Goal: Task Accomplishment & Management: Use online tool/utility

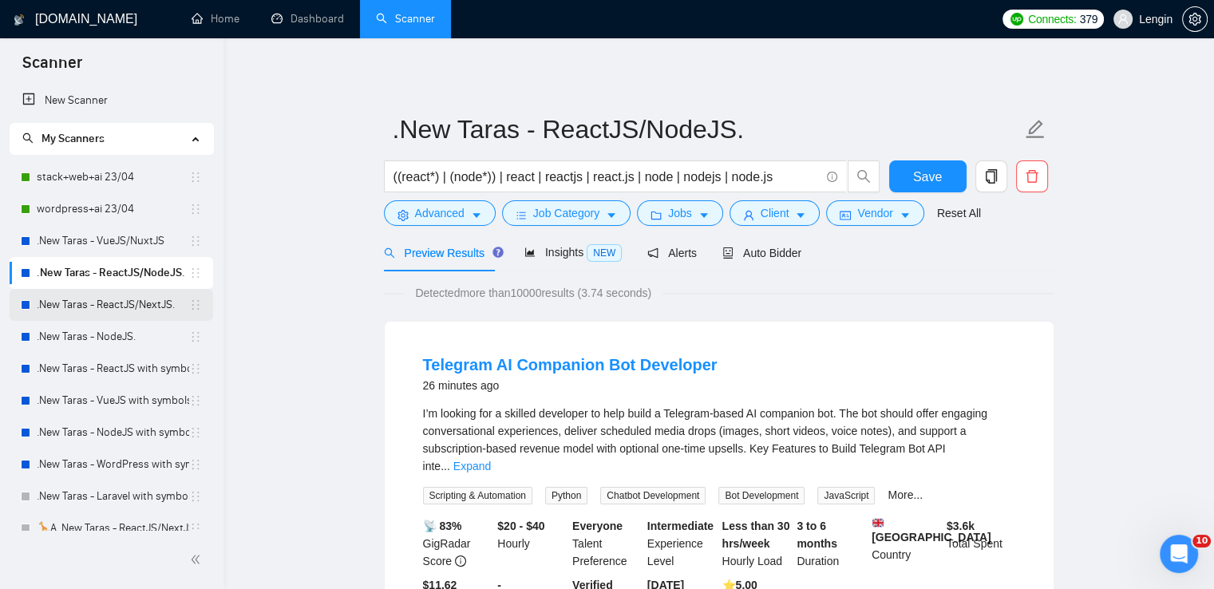
click at [125, 295] on link ".New Taras - ReactJS/NextJS." at bounding box center [113, 305] width 153 height 32
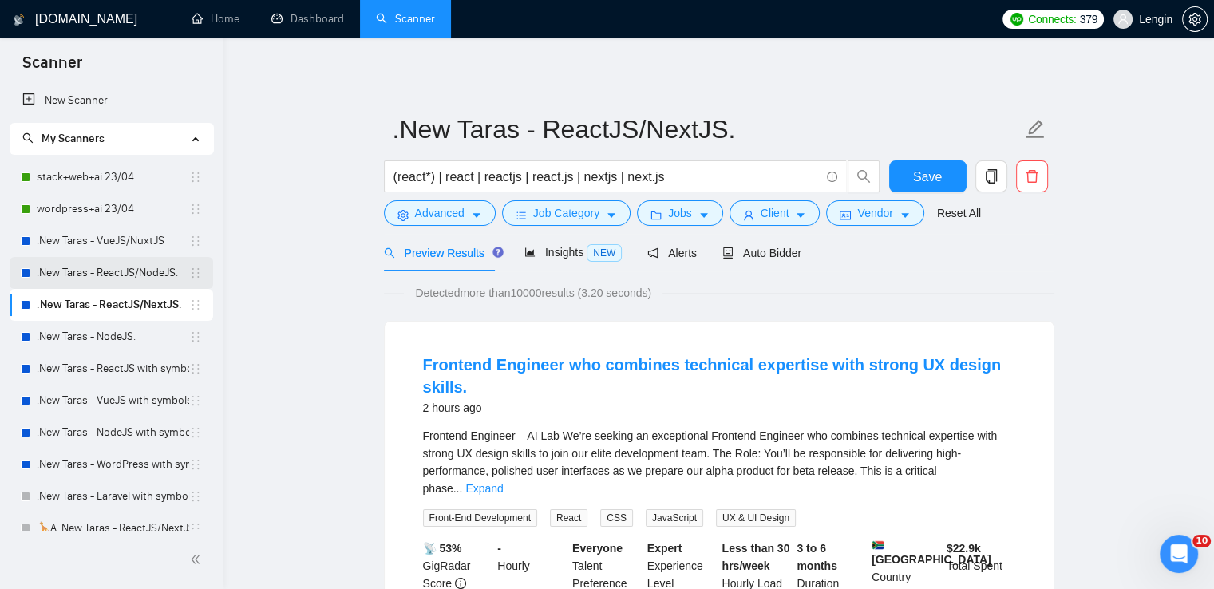
click at [141, 272] on link ".New Taras - ReactJS/NodeJS." at bounding box center [113, 273] width 153 height 32
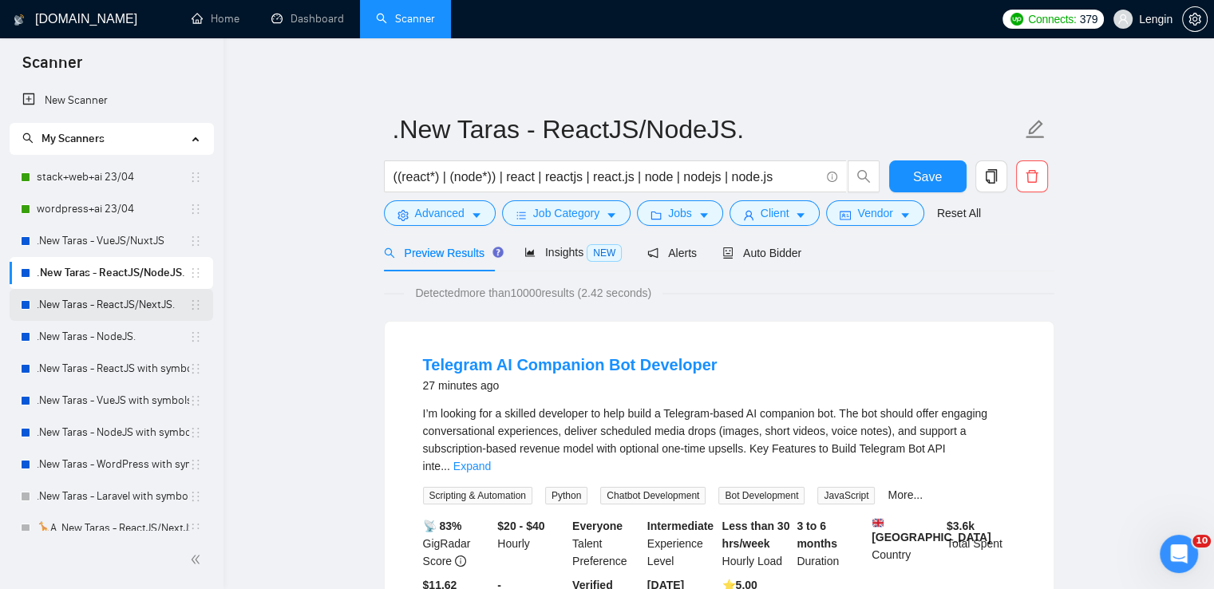
click at [102, 298] on link ".New Taras - ReactJS/NextJS." at bounding box center [113, 305] width 153 height 32
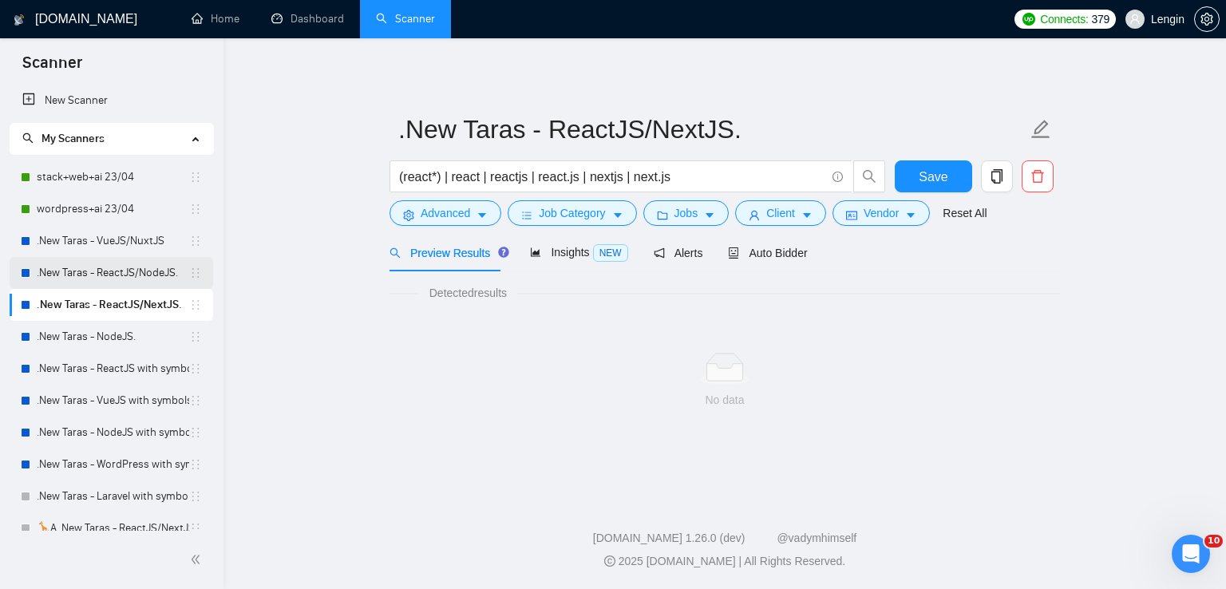
click at [159, 274] on link ".New Taras - ReactJS/NodeJS." at bounding box center [113, 273] width 153 height 32
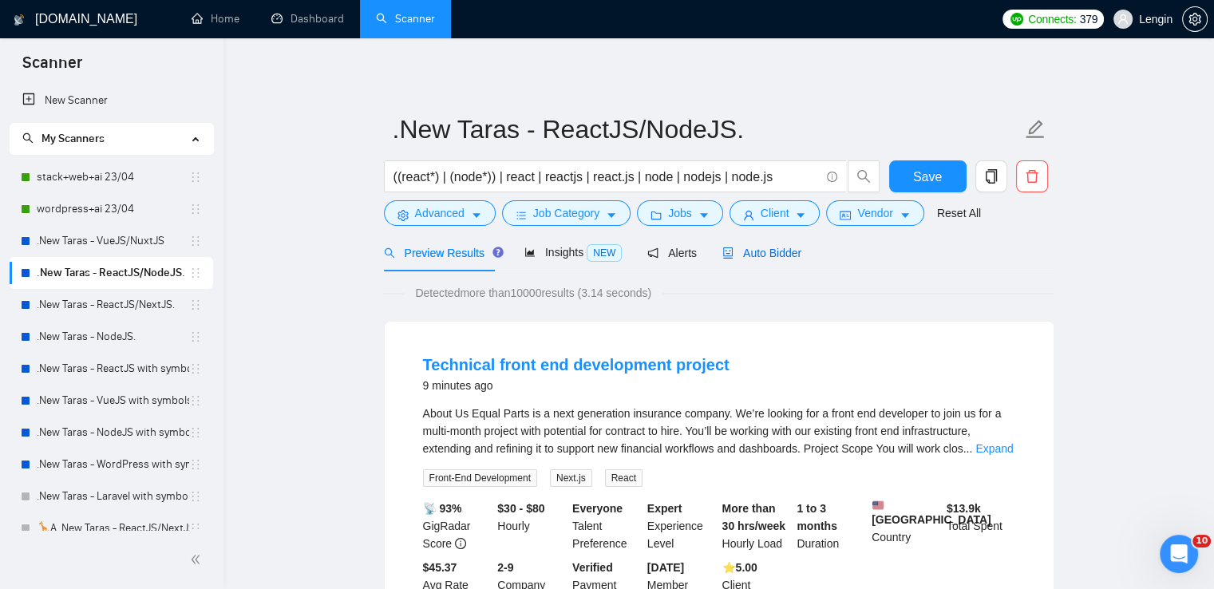
click at [741, 253] on span "Auto Bidder" at bounding box center [762, 253] width 79 height 13
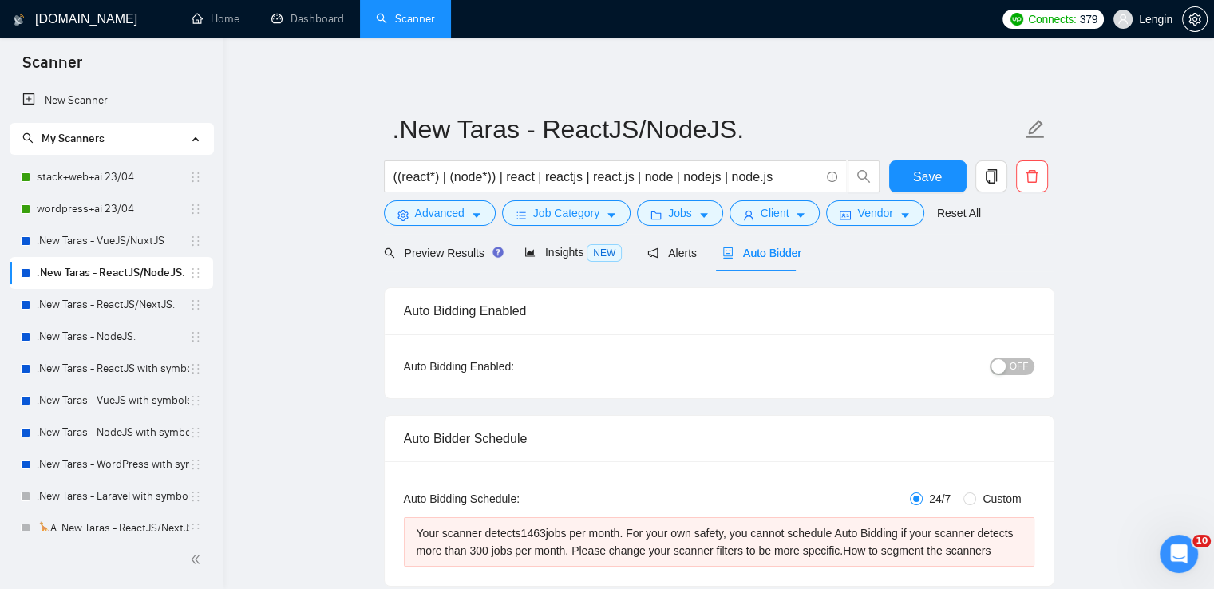
scroll to position [434, 0]
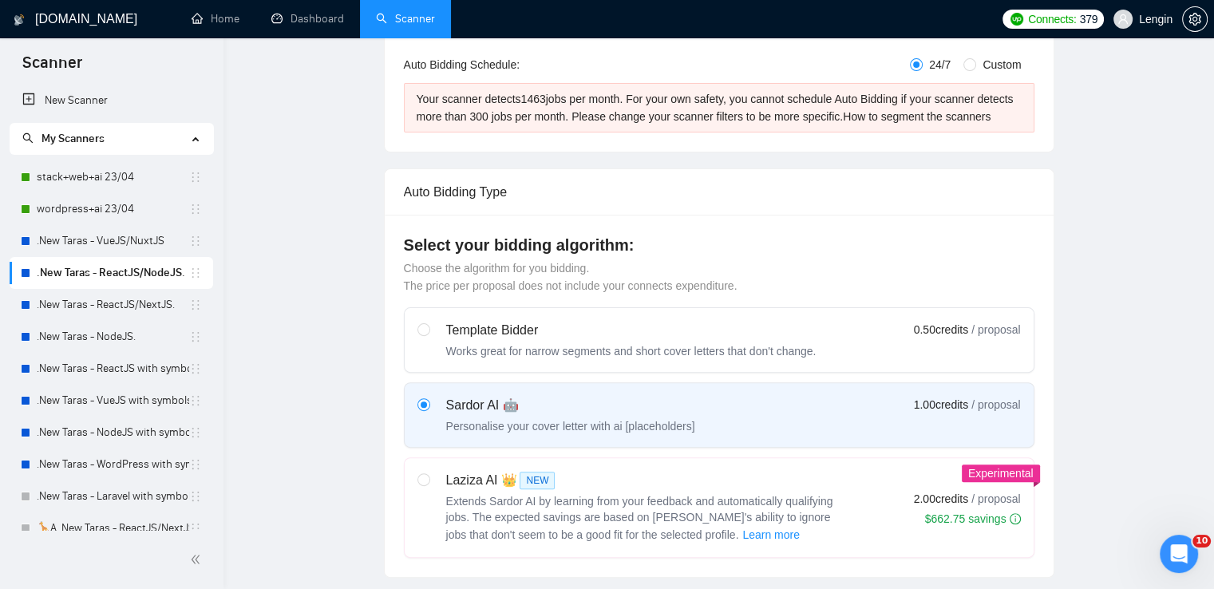
radio input "false"
radio input "true"
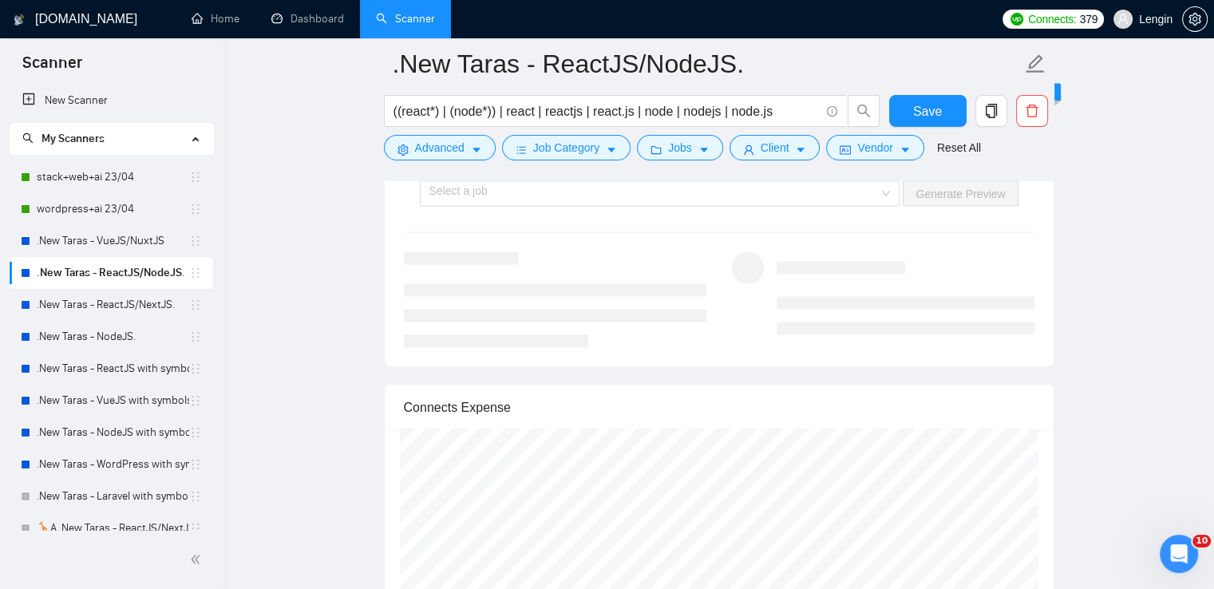
scroll to position [3340, 0]
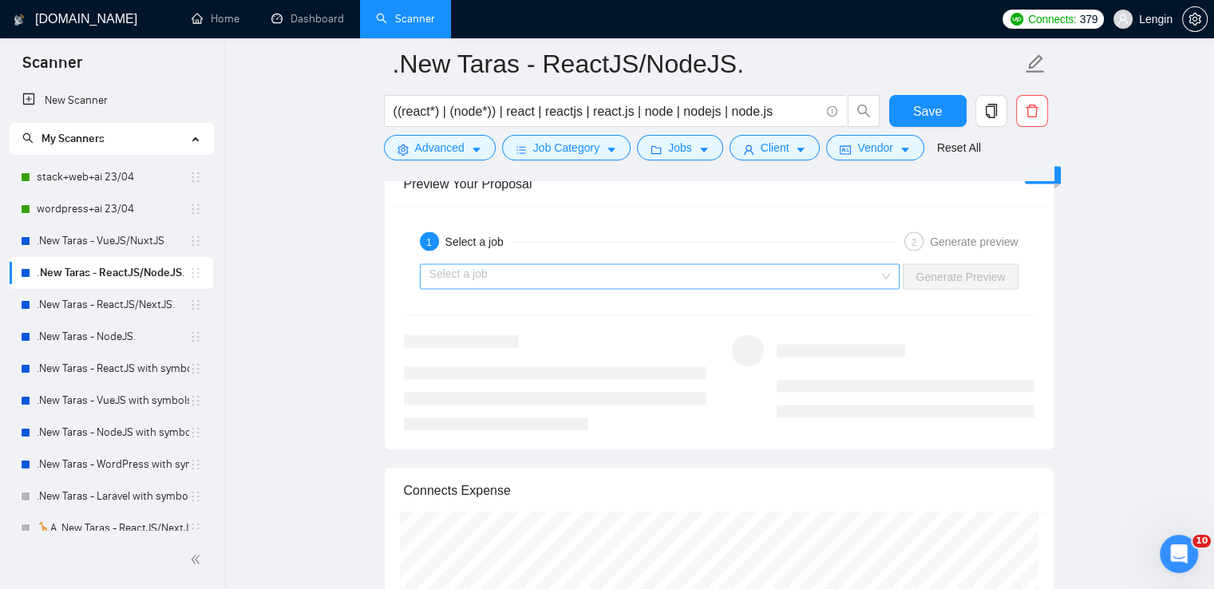
click at [886, 269] on div "Select a job" at bounding box center [660, 277] width 481 height 26
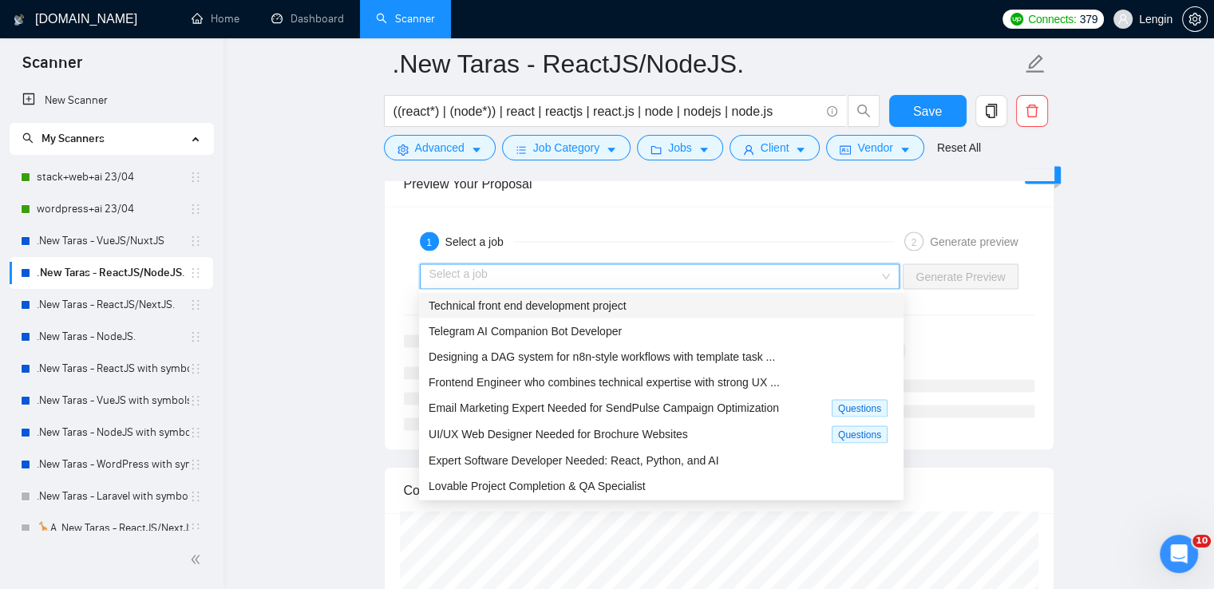
click at [688, 299] on div "Technical front end development project" at bounding box center [662, 306] width 466 height 18
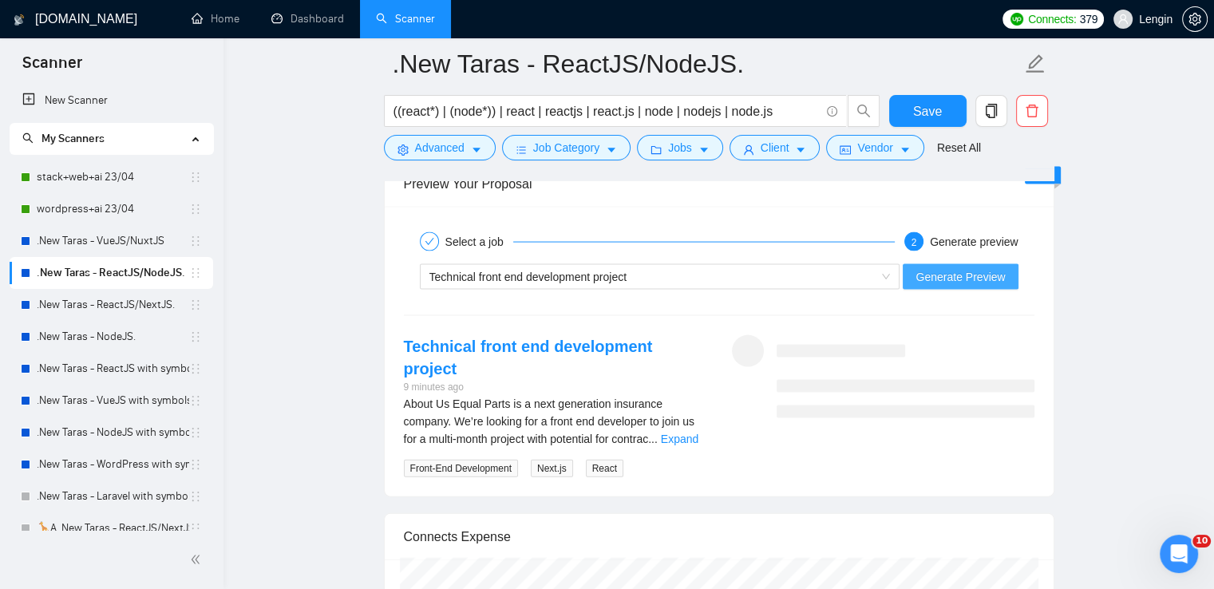
click at [992, 268] on span "Generate Preview" at bounding box center [960, 277] width 89 height 18
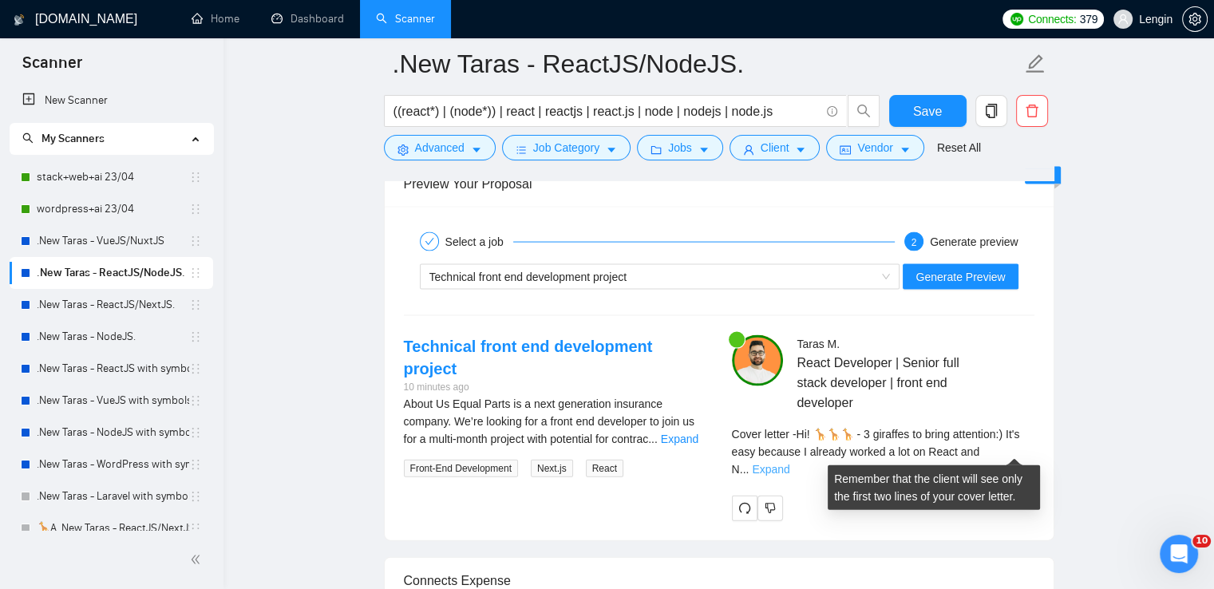
click at [790, 463] on link "Expand" at bounding box center [771, 469] width 38 height 13
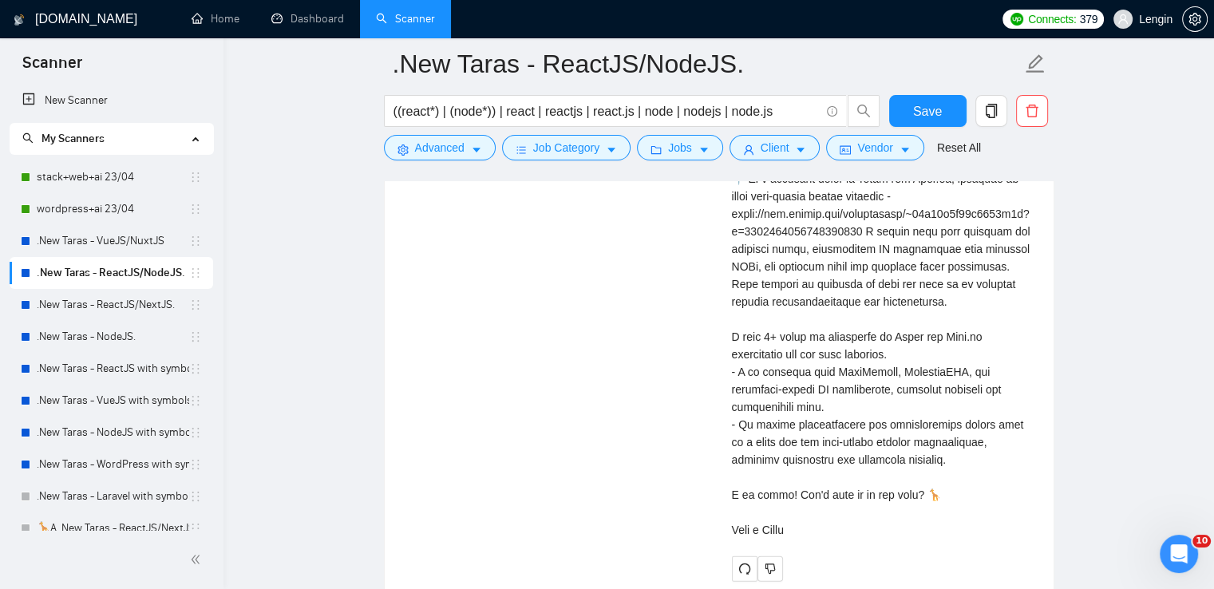
scroll to position [3750, 0]
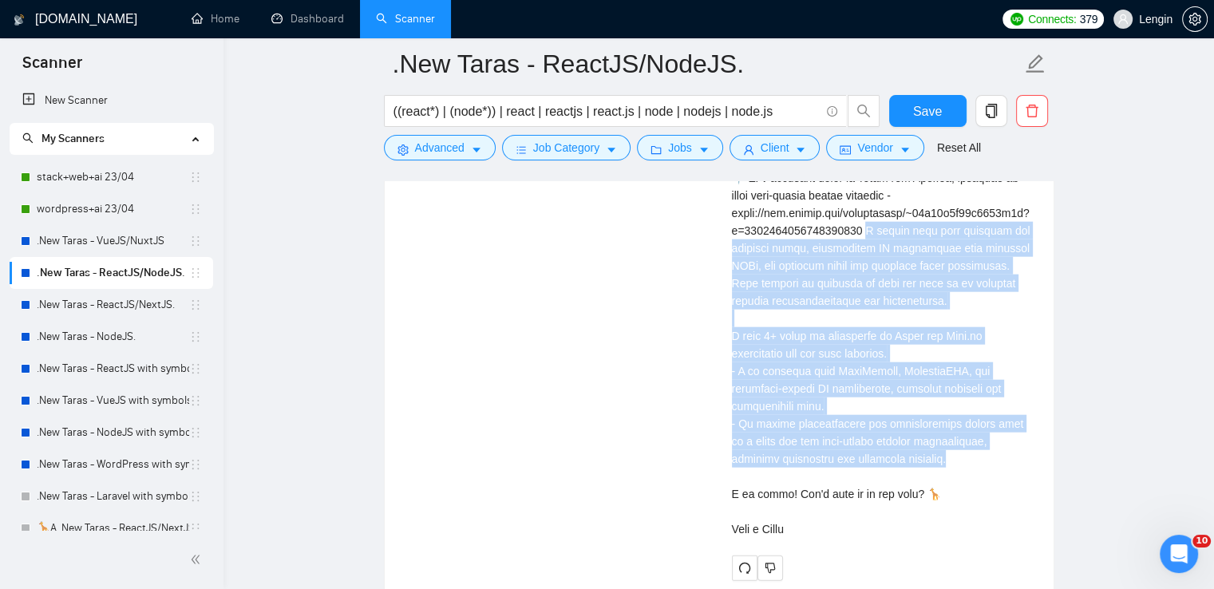
drag, startPoint x: 916, startPoint y: 457, endPoint x: 867, endPoint y: 231, distance: 231.2
click at [867, 231] on div "Cover letter" at bounding box center [883, 283] width 303 height 509
copy div "rked here with building and refining pages, integrating UI components with exis…"
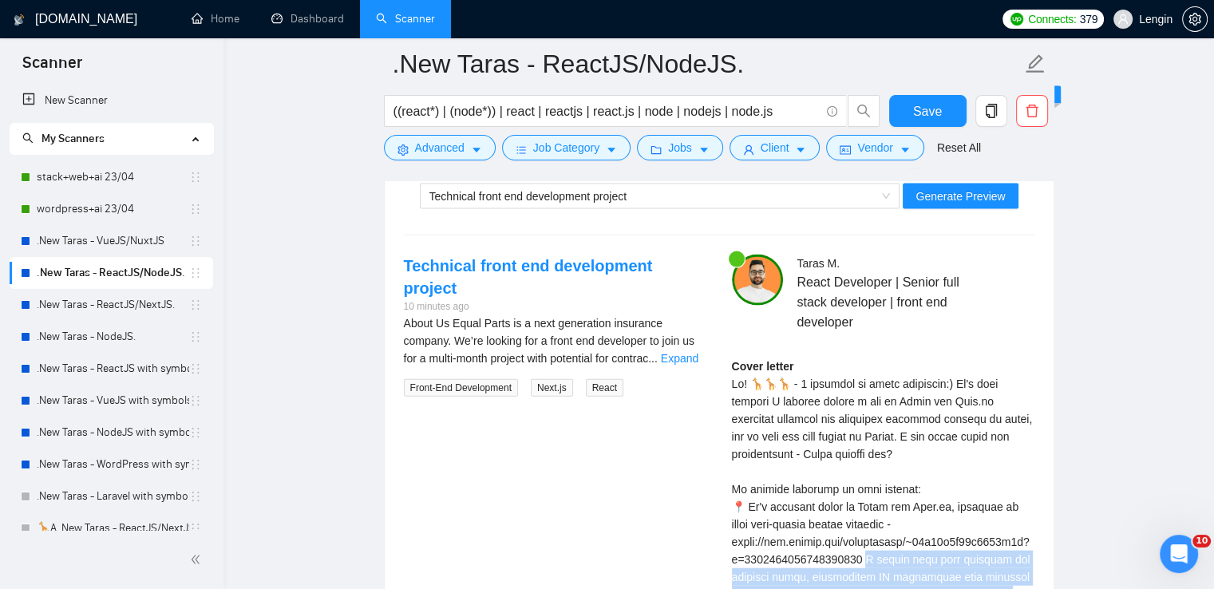
scroll to position [3421, 0]
click at [984, 199] on span "Generate Preview" at bounding box center [960, 197] width 89 height 18
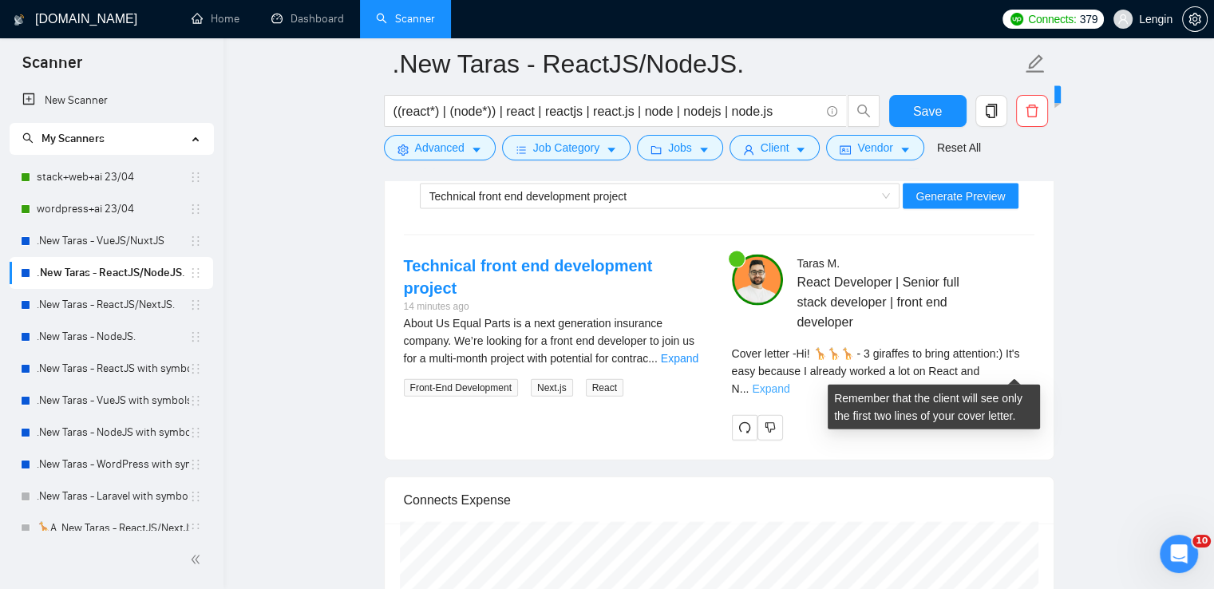
click at [790, 382] on link "Expand" at bounding box center [771, 388] width 38 height 13
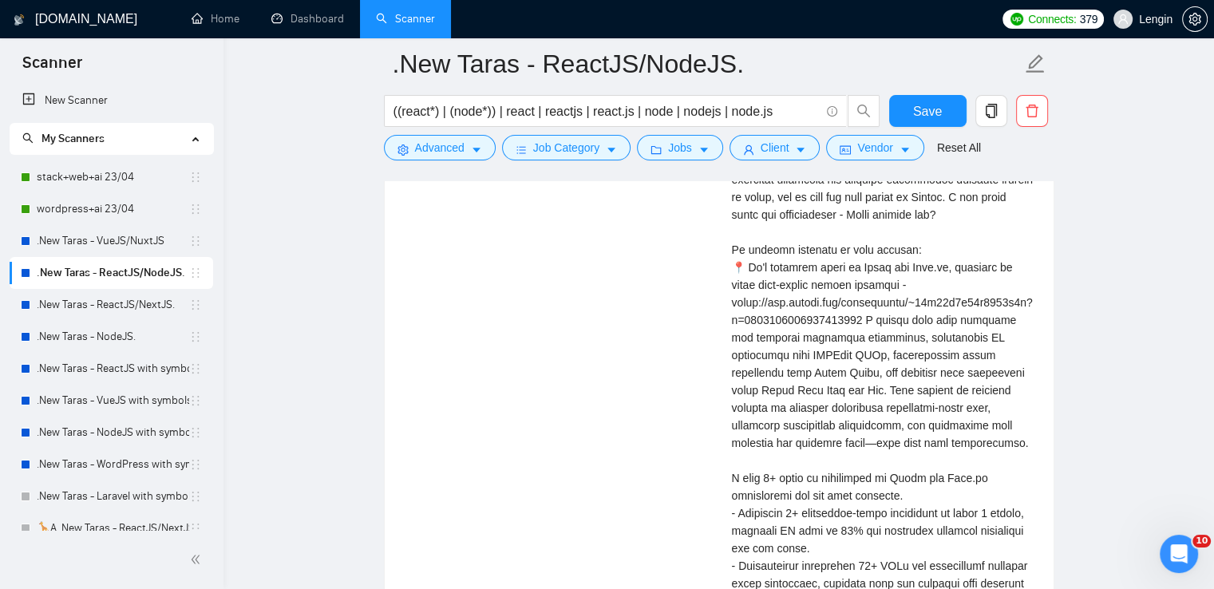
scroll to position [3829, 0]
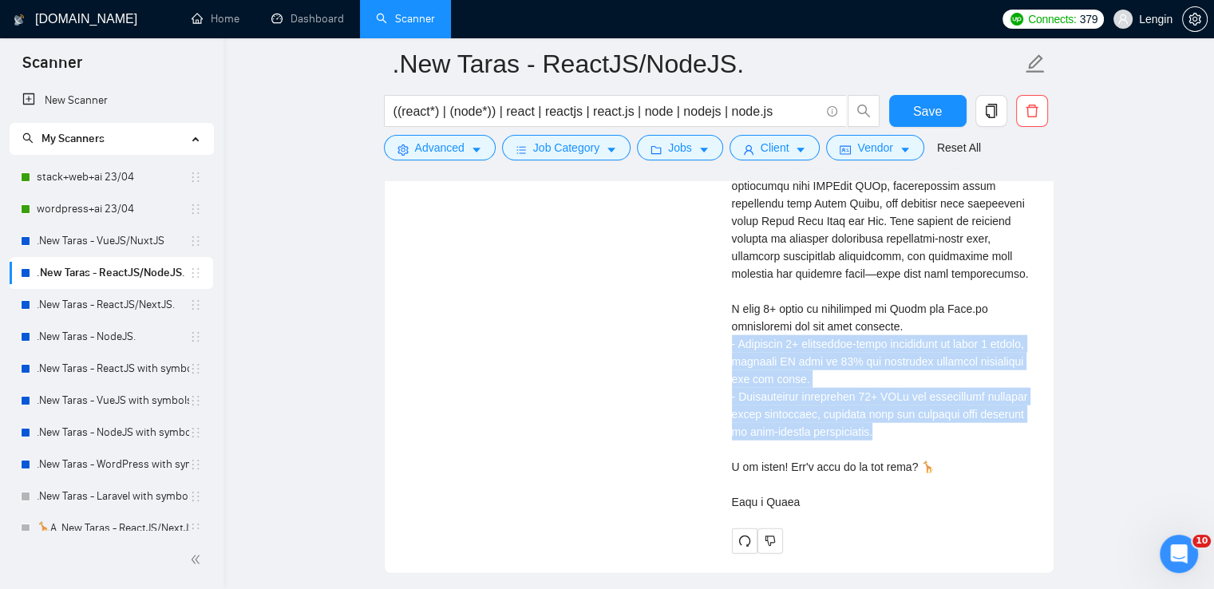
drag, startPoint x: 869, startPoint y: 425, endPoint x: 727, endPoint y: 336, distance: 167.5
click at [727, 336] on div "[PERSON_NAME] React Developer | Senior full stack developer | front end develop…" at bounding box center [883, 200] width 328 height 708
copy div "livered 7+ production-ready dashboards in under 4 months, reducing UI bugs by 3…"
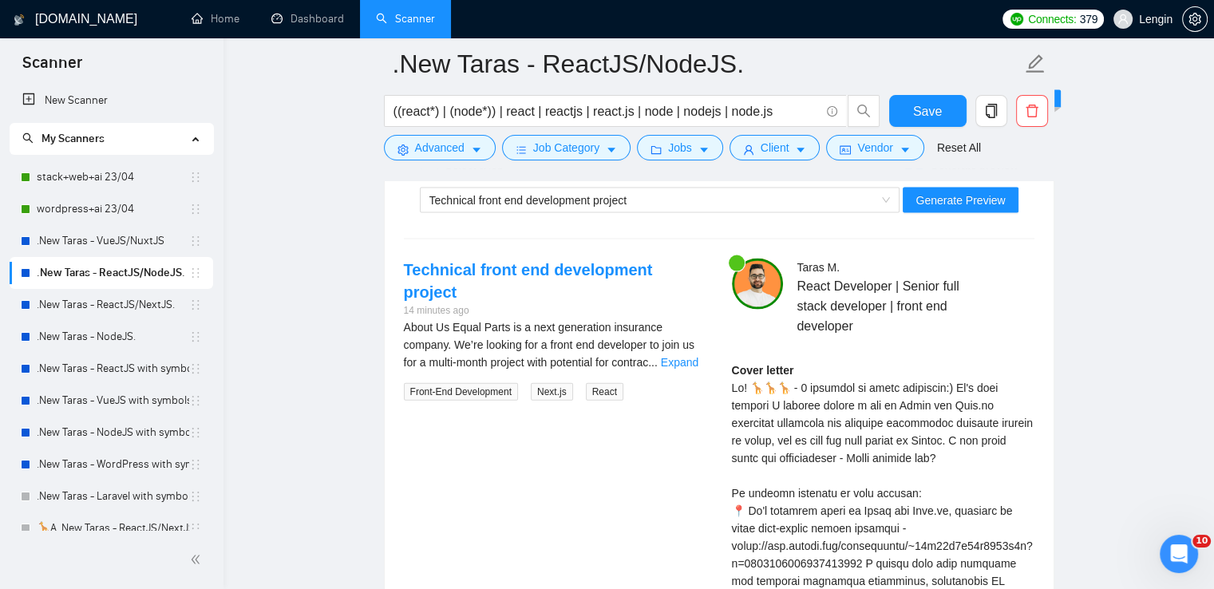
scroll to position [3416, 0]
click at [959, 188] on button "Generate Preview" at bounding box center [960, 201] width 115 height 26
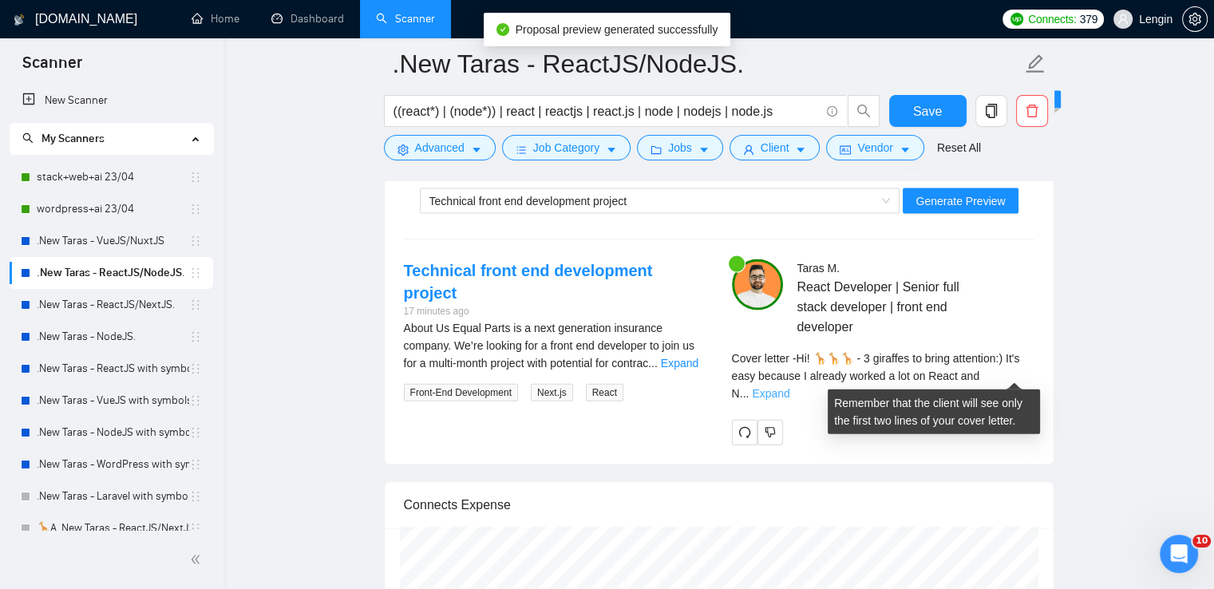
click at [790, 387] on link "Expand" at bounding box center [771, 393] width 38 height 13
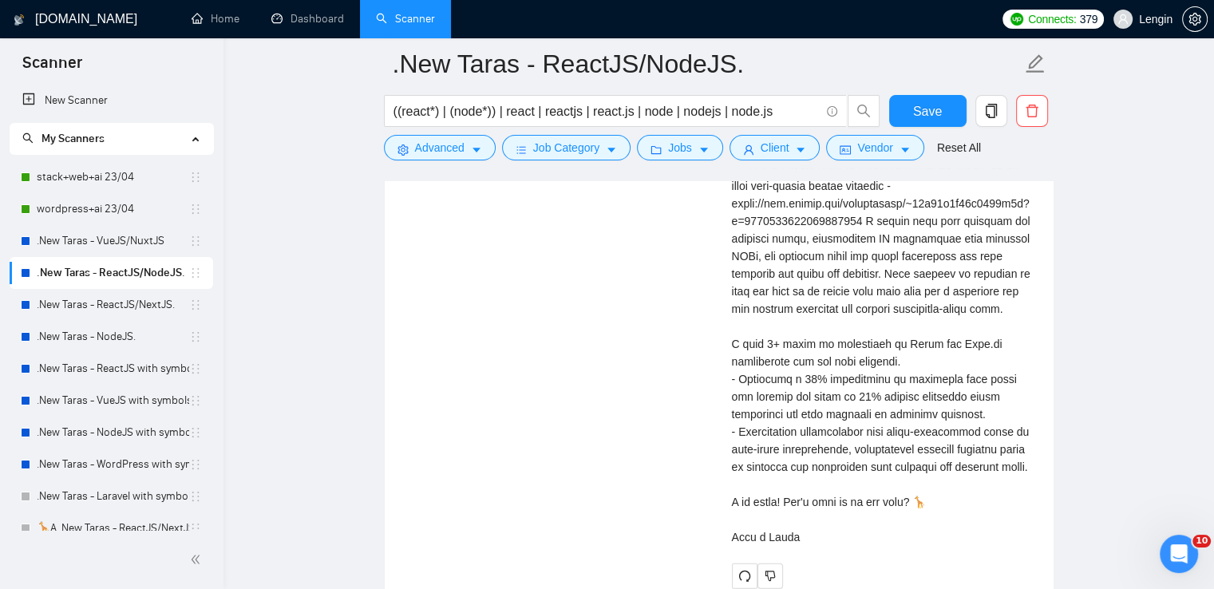
scroll to position [3759, 0]
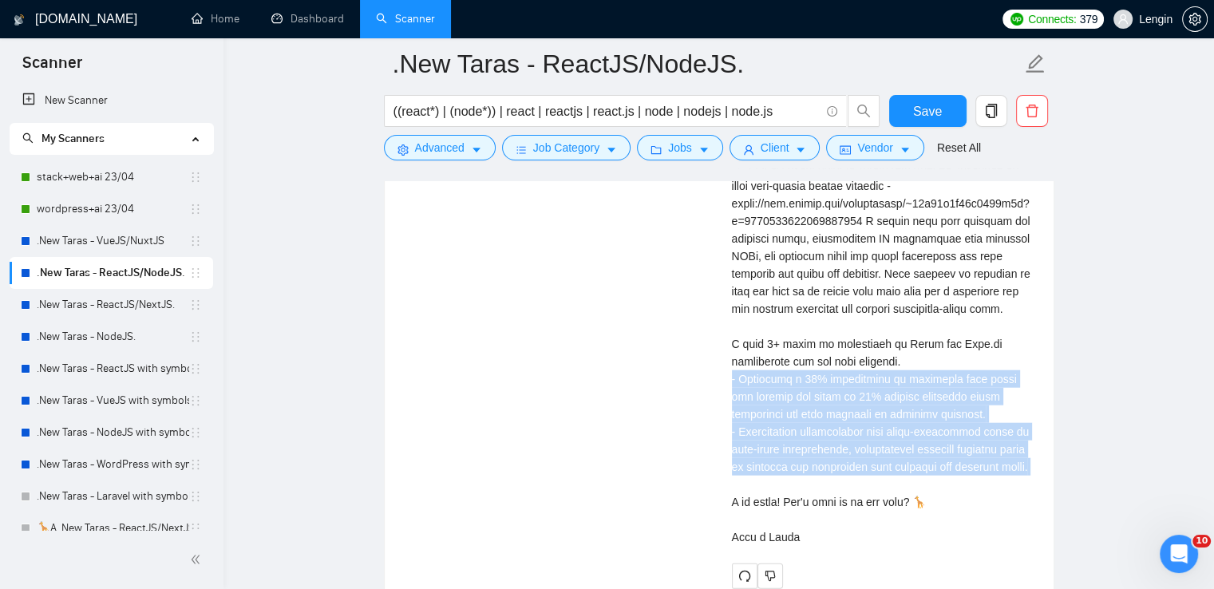
drag, startPoint x: 719, startPoint y: 374, endPoint x: 818, endPoint y: 502, distance: 161.6
click at [818, 502] on div "[PERSON_NAME] React Developer | Senior full stack developer | front end develop…" at bounding box center [883, 252] width 328 height 673
copy div "livered a 30% improvement in dashboard load times and reduced bug rates by 40% …"
